Goal: Transaction & Acquisition: Purchase product/service

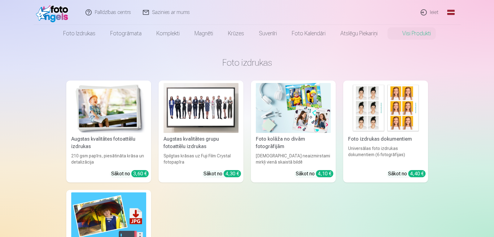
click at [424, 14] on link "Ieiet" at bounding box center [430, 12] width 30 height 25
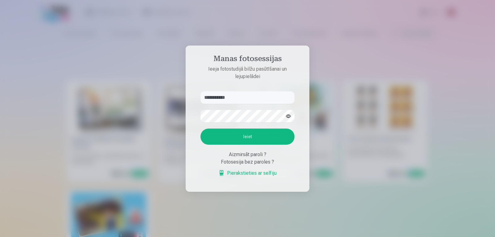
type input "**********"
click at [290, 114] on button "button" at bounding box center [289, 116] width 12 height 12
click at [201, 128] on button "Ieiet" at bounding box center [248, 136] width 94 height 16
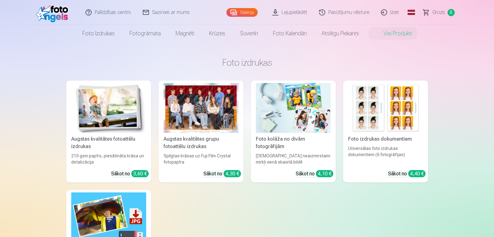
click at [224, 120] on div at bounding box center [200, 108] width 75 height 50
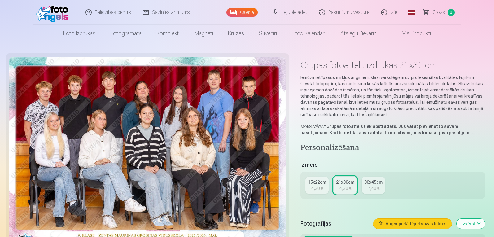
click at [244, 14] on link "Galerija" at bounding box center [241, 12] width 31 height 9
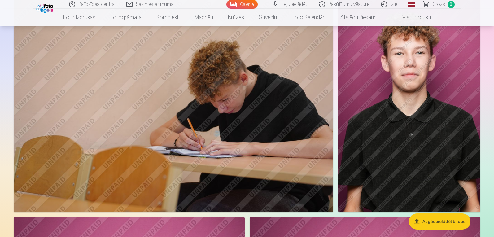
scroll to position [906, 0]
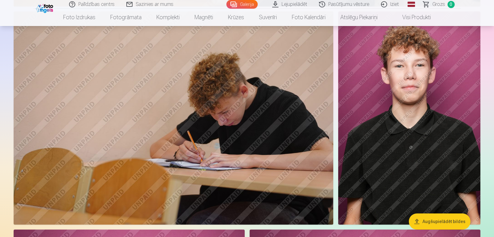
drag, startPoint x: 495, startPoint y: 61, endPoint x: 492, endPoint y: 35, distance: 25.8
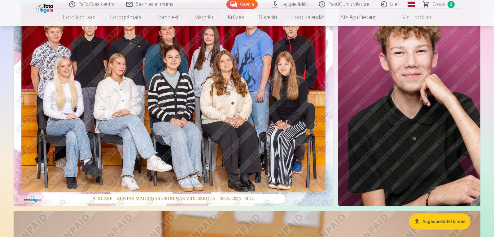
scroll to position [87, 0]
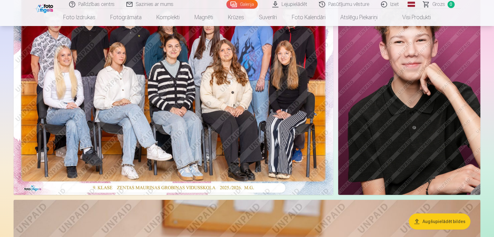
click at [449, 76] on img at bounding box center [409, 87] width 142 height 213
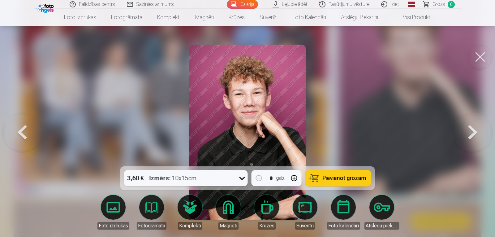
click at [487, 54] on button at bounding box center [480, 57] width 25 height 25
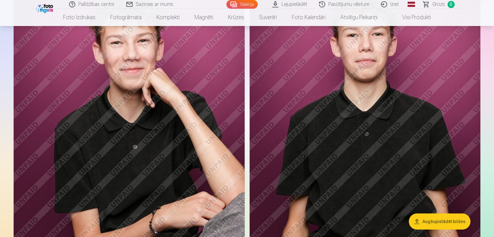
scroll to position [1227, 0]
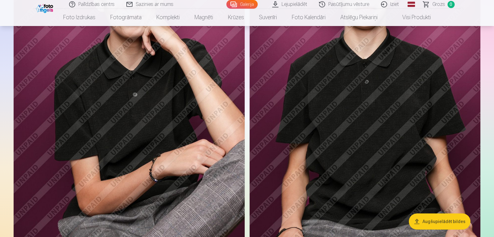
click at [433, 91] on img at bounding box center [365, 82] width 231 height 346
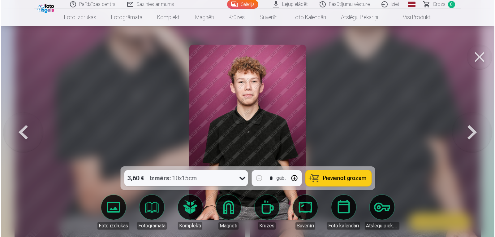
scroll to position [1231, 0]
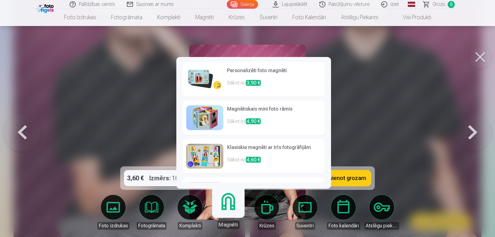
click at [231, 88] on p "Sākot no 3,90 €" at bounding box center [274, 85] width 94 height 12
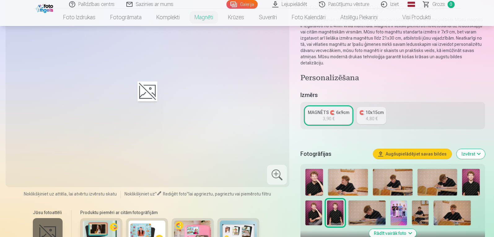
scroll to position [66, 0]
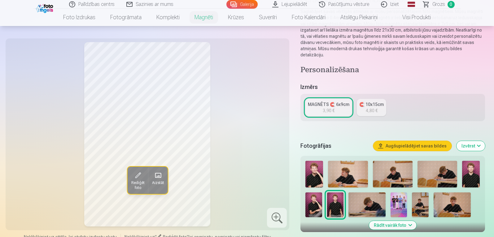
click at [319, 200] on img at bounding box center [313, 204] width 16 height 25
click at [385, 173] on img at bounding box center [393, 174] width 40 height 27
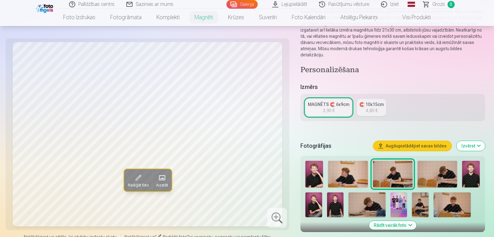
click at [461, 195] on img at bounding box center [451, 204] width 37 height 25
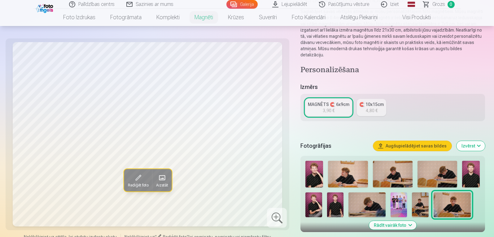
click at [329, 192] on img at bounding box center [335, 204] width 16 height 25
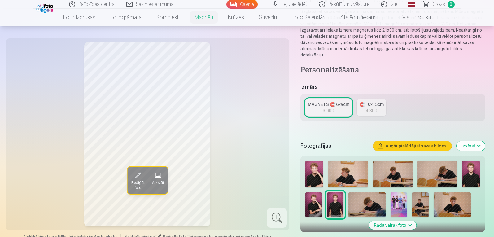
click at [471, 175] on img at bounding box center [471, 174] width 18 height 27
click at [342, 193] on img at bounding box center [335, 204] width 16 height 25
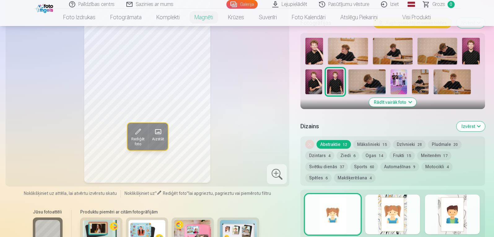
scroll to position [171, 0]
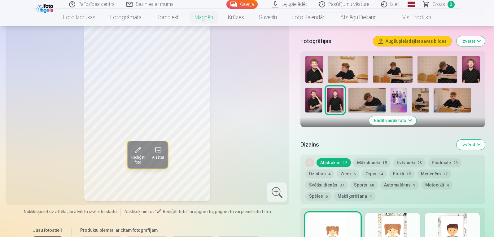
click at [403, 116] on button "Rādīt vairāk foto" at bounding box center [392, 120] width 47 height 9
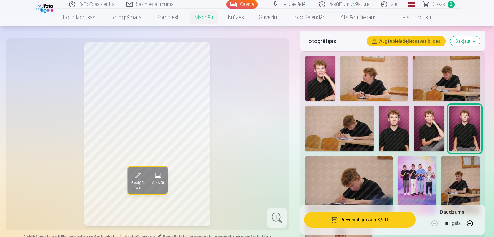
scroll to position [284, 0]
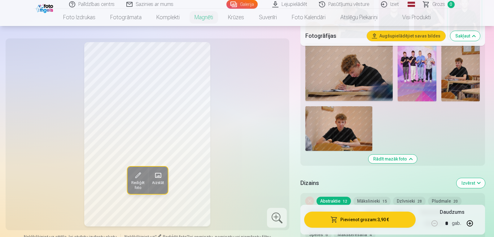
click at [401, 154] on button "Rādīt mazāk foto" at bounding box center [392, 158] width 49 height 9
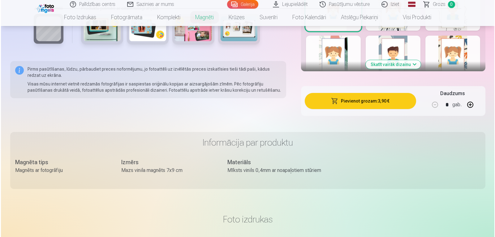
scroll to position [396, 0]
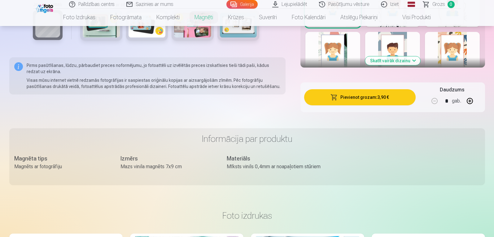
click at [382, 91] on button "Pievienot grozam : 3,90 €" at bounding box center [359, 97] width 111 height 16
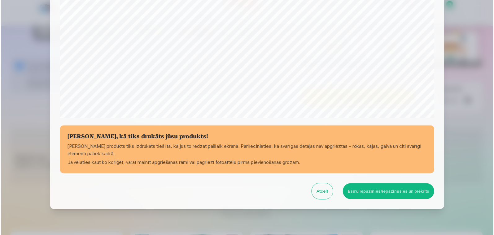
scroll to position [209, 0]
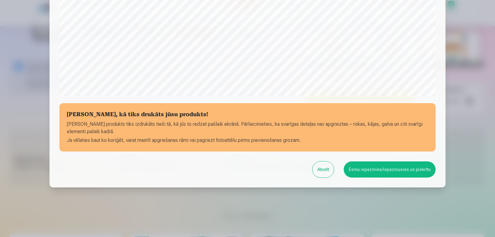
click at [403, 171] on button "Esmu iepazinies/iepazinusies un piekrītu" at bounding box center [390, 169] width 92 height 16
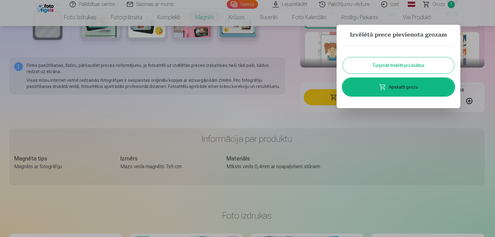
click at [356, 65] on button "Turpināt meklēt produktus" at bounding box center [398, 65] width 111 height 16
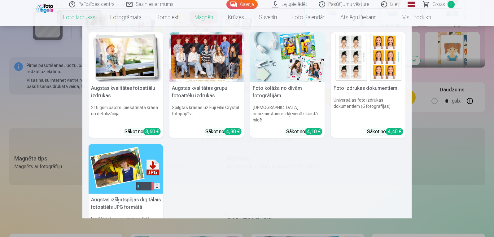
click at [214, 74] on div at bounding box center [206, 57] width 75 height 50
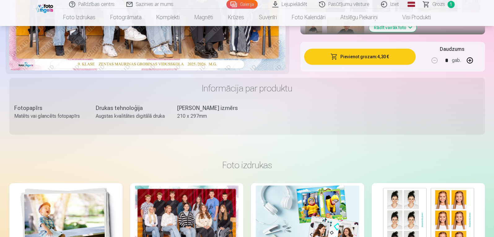
scroll to position [281, 0]
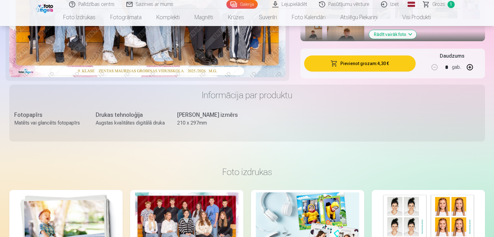
click at [351, 64] on button "Pievienot grozam : 4,30 €" at bounding box center [359, 63] width 111 height 16
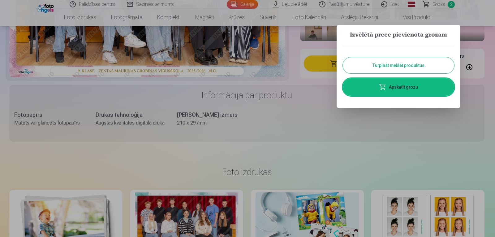
click at [358, 68] on button "Turpināt meklēt produktus" at bounding box center [398, 65] width 111 height 16
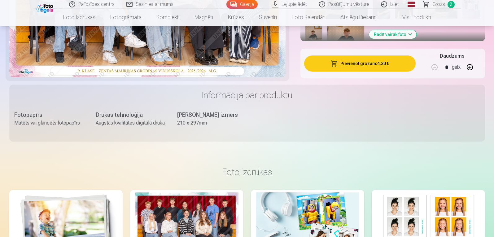
click at [384, 31] on button "Rādīt vairāk foto" at bounding box center [392, 34] width 47 height 9
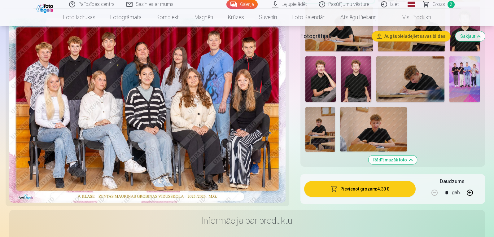
click at [462, 73] on img at bounding box center [464, 79] width 30 height 46
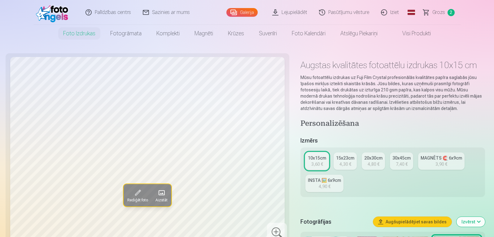
click at [327, 188] on div "4,90 €" at bounding box center [325, 186] width 12 height 6
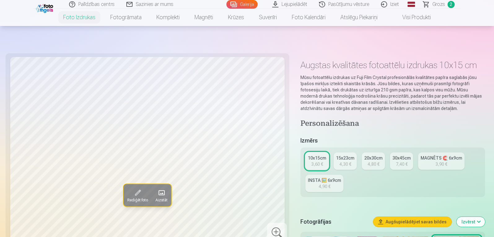
scroll to position [154, 0]
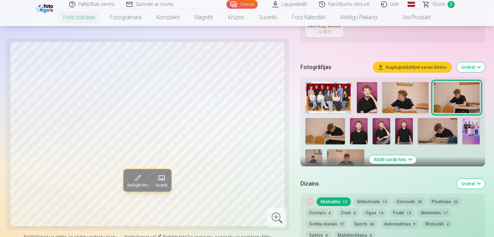
click at [479, 122] on img at bounding box center [471, 131] width 18 height 26
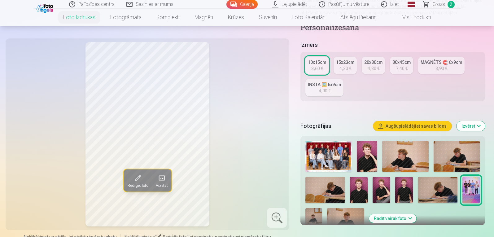
scroll to position [85, 0]
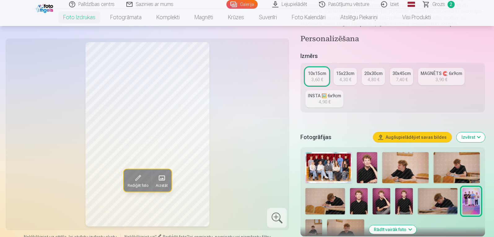
click at [344, 78] on div "4,30 €" at bounding box center [345, 79] width 12 height 6
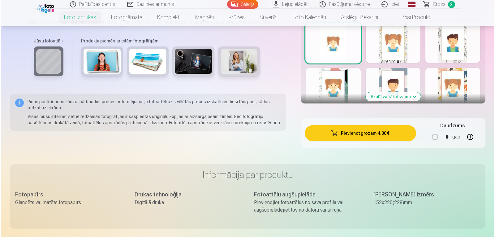
scroll to position [394, 0]
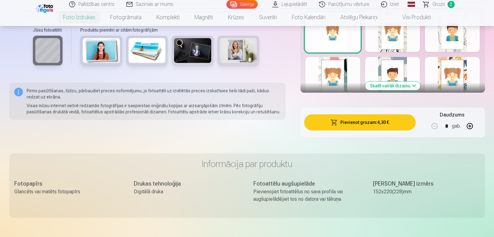
click at [376, 121] on button "Pievienot grozam : 4,30 €" at bounding box center [359, 122] width 111 height 16
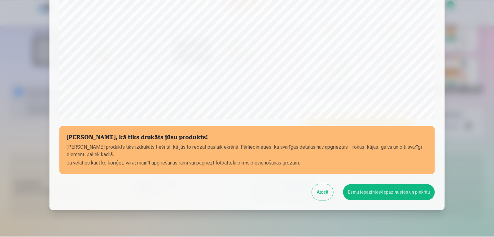
scroll to position [209, 0]
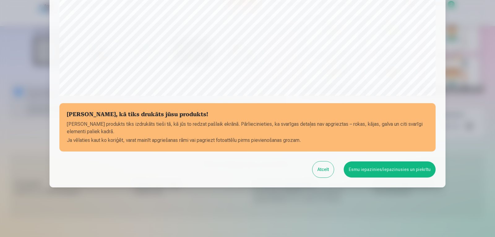
click at [376, 167] on button "Esmu iepazinies/iepazinusies un piekrītu" at bounding box center [390, 169] width 92 height 16
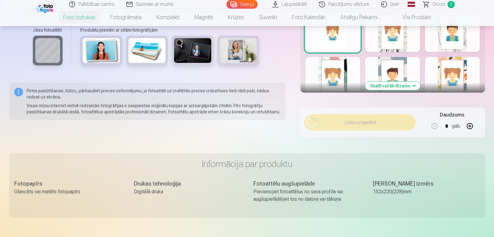
click at [434, 7] on span "Grozs" at bounding box center [438, 4] width 13 height 7
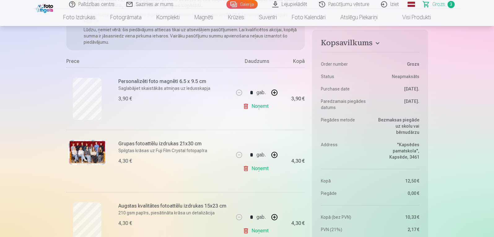
scroll to position [103, 0]
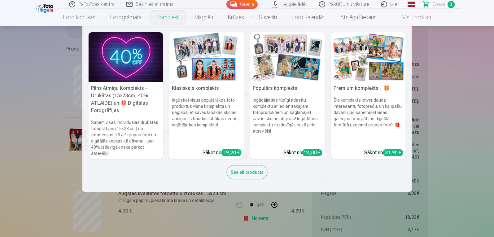
click at [453, 110] on nav "Pilns Atmiņu Komplekts – Drukātas (15×23cm, 40% ATLAIDE) un 🎁 Digitālas Fotogrā…" at bounding box center [247, 109] width 494 height 166
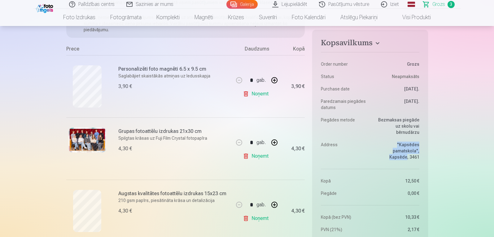
drag, startPoint x: 453, startPoint y: 110, endPoint x: 440, endPoint y: 103, distance: 14.7
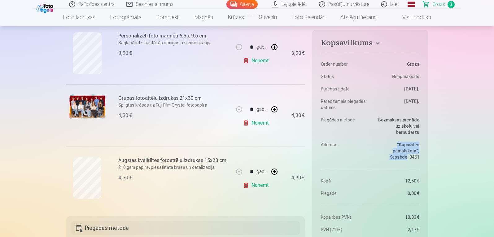
scroll to position [0, 0]
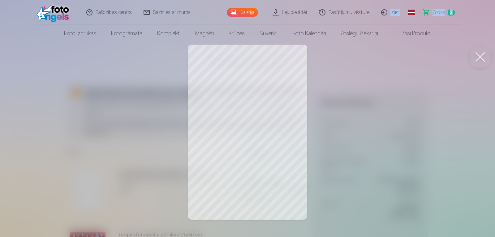
drag, startPoint x: 480, startPoint y: 24, endPoint x: 382, endPoint y: 28, distance: 97.6
click at [382, 28] on header "Palīdzības centrs Sazinies ar mums Galerija Lejupielādēt Pasūtījumu vēsture Izi…" at bounding box center [247, 21] width 495 height 42
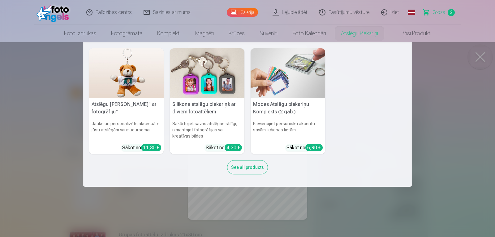
click at [446, 60] on nav "Atslēgu piekariņš Lācītis" ar fotogrāfiju" Jauks un personalizēts aksesuārs jūs…" at bounding box center [247, 114] width 495 height 145
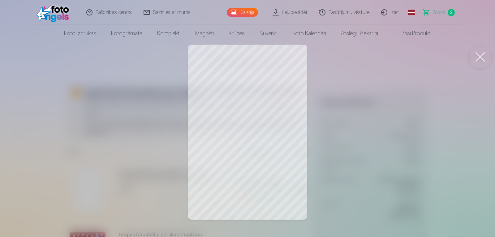
click at [372, 128] on div at bounding box center [247, 118] width 495 height 237
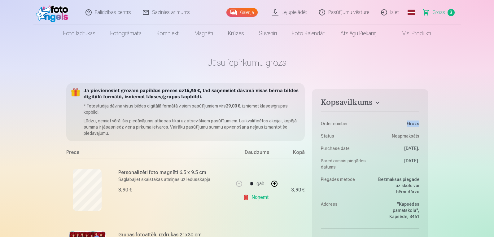
click at [372, 128] on dl "Order number Grozs Status Neapmaksāts Purchase date 7.10.2025. Paredzamais pieg…" at bounding box center [370, 200] width 98 height 183
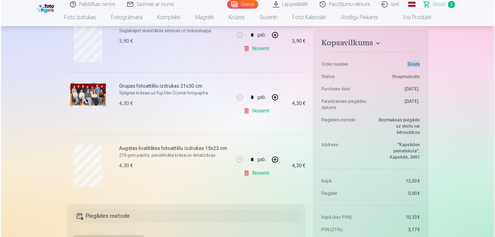
scroll to position [161, 0]
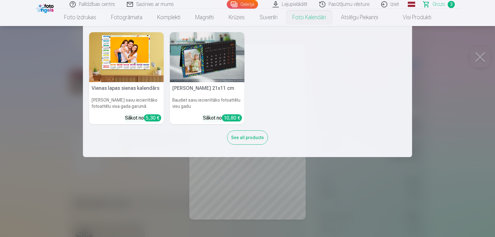
click at [304, 20] on link "Foto kalendāri" at bounding box center [309, 17] width 49 height 17
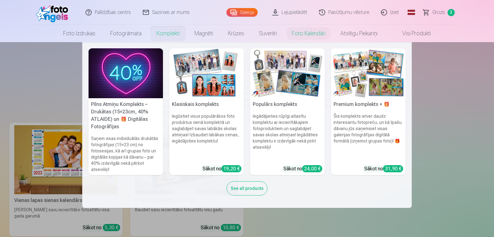
click at [163, 34] on link "Komplekti" at bounding box center [168, 33] width 38 height 17
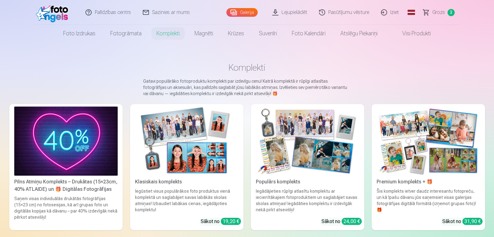
click at [409, 33] on link "Visi produkti" at bounding box center [411, 33] width 53 height 17
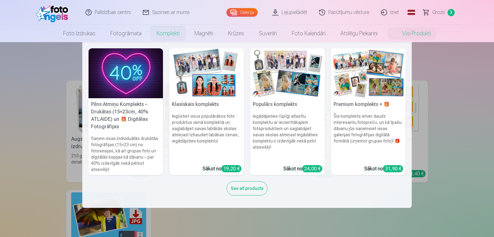
click at [163, 35] on link "Komplekti" at bounding box center [168, 33] width 38 height 17
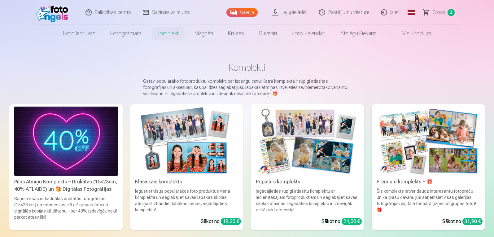
click at [414, 34] on link "Visi produkti" at bounding box center [411, 33] width 53 height 17
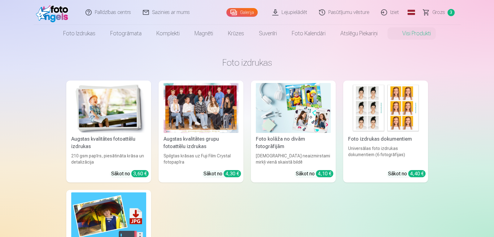
click at [185, 150] on link "Augstas kvalitātes grupu fotoattēlu izdrukas Spilgtas krāsas uz Fuji Film Cryst…" at bounding box center [200, 131] width 85 height 102
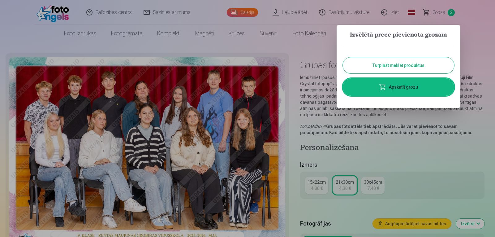
drag, startPoint x: 495, startPoint y: 40, endPoint x: 440, endPoint y: 23, distance: 56.9
click at [440, 23] on div at bounding box center [247, 118] width 495 height 237
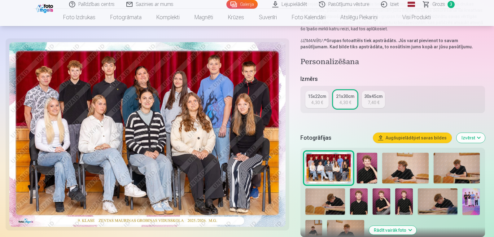
scroll to position [89, 0]
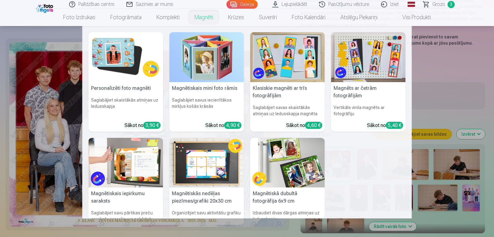
click at [195, 14] on link "Magnēti" at bounding box center [203, 17] width 33 height 17
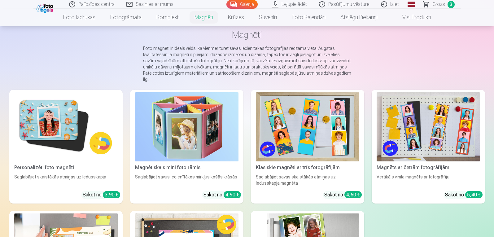
scroll to position [36, 0]
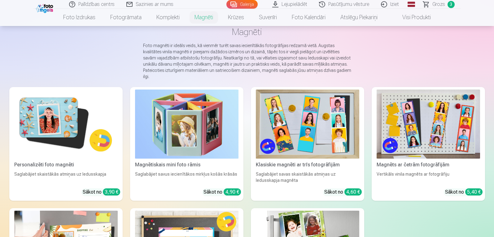
click at [38, 139] on img at bounding box center [65, 123] width 103 height 69
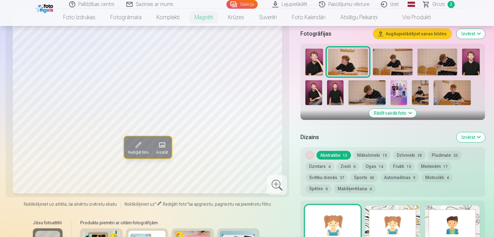
scroll to position [171, 0]
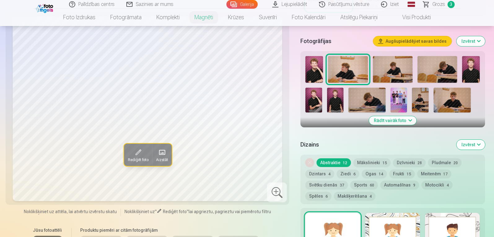
click at [336, 158] on button "Abstraktie 12" at bounding box center [333, 162] width 34 height 9
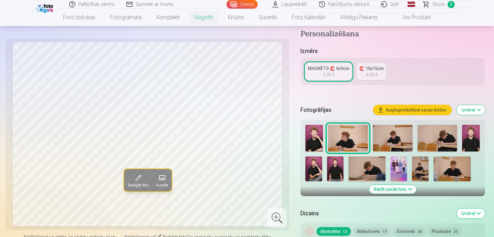
click at [244, 7] on link "Galerija" at bounding box center [241, 4] width 31 height 9
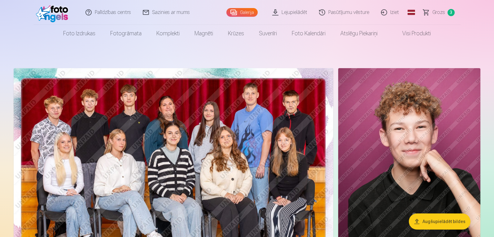
click at [447, 10] on link "Grozs 3" at bounding box center [438, 12] width 43 height 25
